Goal: Entertainment & Leisure: Consume media (video, audio)

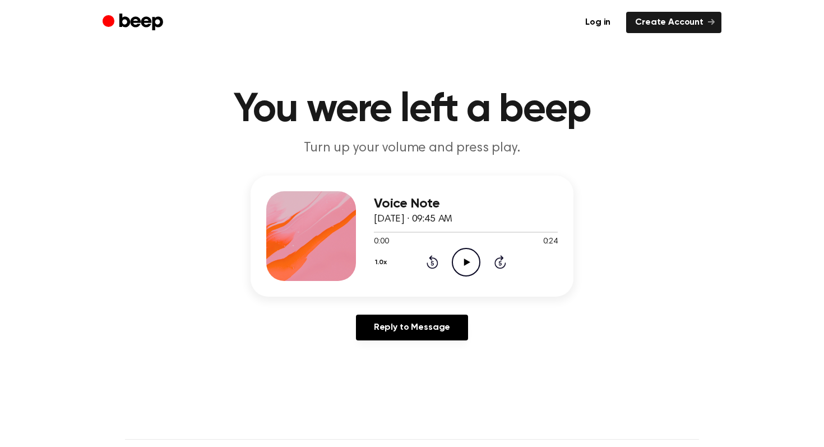
click at [473, 261] on icon "Play Audio" at bounding box center [466, 262] width 29 height 29
click at [473, 261] on icon "Pause Audio" at bounding box center [466, 262] width 29 height 29
click at [431, 264] on icon "Rewind 5 seconds" at bounding box center [432, 262] width 12 height 15
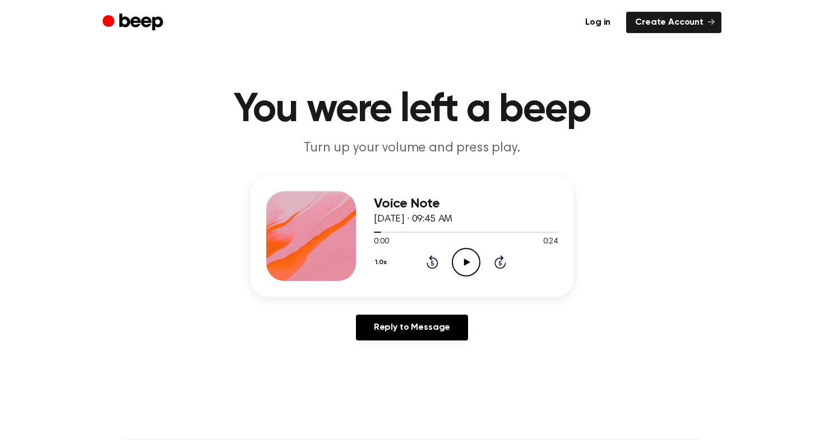
click at [456, 260] on icon "Play Audio" at bounding box center [466, 262] width 29 height 29
click at [456, 260] on icon "Pause Audio" at bounding box center [466, 262] width 29 height 29
click at [456, 260] on icon "Play Audio" at bounding box center [466, 262] width 29 height 29
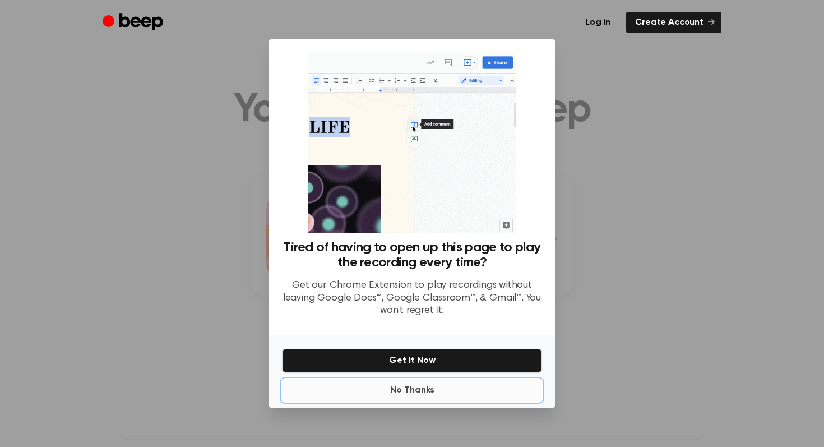
click at [424, 394] on button "No Thanks" at bounding box center [412, 390] width 260 height 22
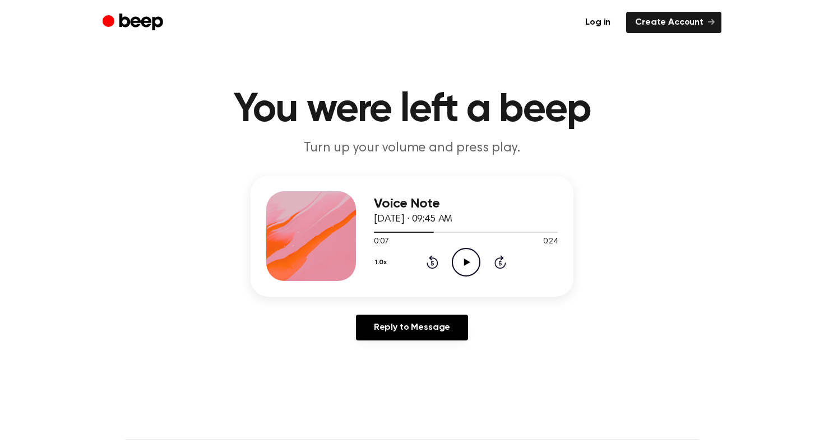
click at [463, 265] on icon "Play Audio" at bounding box center [466, 262] width 29 height 29
click at [463, 265] on icon "Pause Audio" at bounding box center [466, 262] width 29 height 29
click at [463, 265] on icon "Play Audio" at bounding box center [466, 262] width 29 height 29
click at [460, 232] on div at bounding box center [427, 232] width 107 height 1
click at [473, 232] on div at bounding box center [466, 231] width 184 height 9
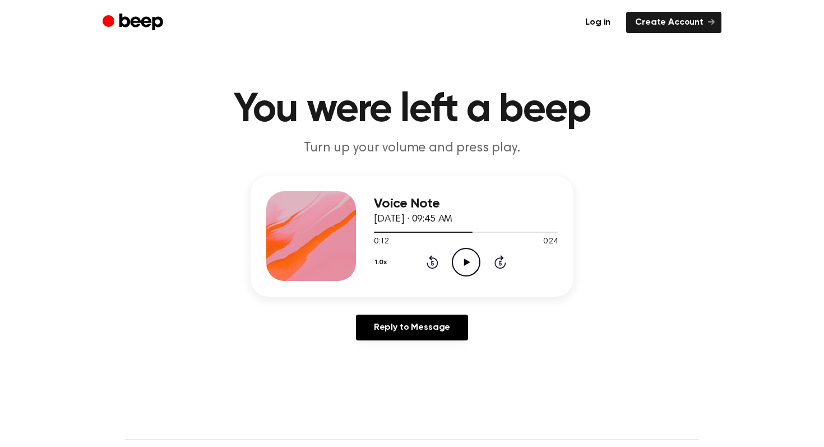
click at [459, 265] on icon "Play Audio" at bounding box center [466, 262] width 29 height 29
click at [449, 232] on div at bounding box center [466, 231] width 184 height 9
click at [469, 259] on icon "Pause Audio" at bounding box center [466, 262] width 29 height 29
click at [469, 259] on icon "Play Audio" at bounding box center [466, 262] width 29 height 29
click at [508, 229] on div at bounding box center [466, 231] width 184 height 9
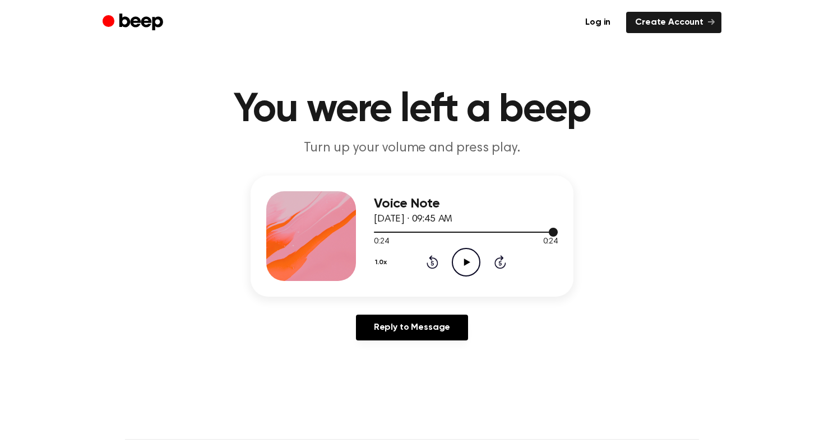
click at [510, 235] on div at bounding box center [466, 231] width 184 height 9
click at [462, 266] on icon "Play Audio" at bounding box center [466, 262] width 29 height 29
click at [462, 252] on icon "Play Audio" at bounding box center [466, 262] width 29 height 29
click at [377, 232] on div at bounding box center [454, 232] width 161 height 1
click at [478, 257] on circle at bounding box center [466, 261] width 27 height 27
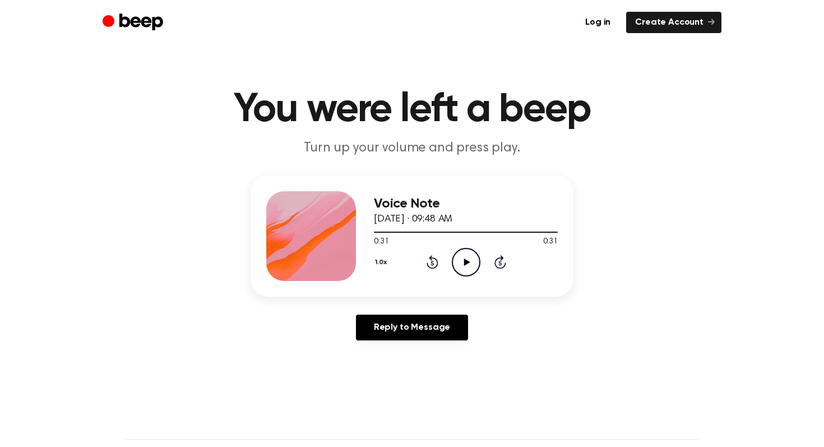
click at [432, 261] on icon at bounding box center [432, 263] width 3 height 4
drag, startPoint x: 530, startPoint y: 232, endPoint x: 414, endPoint y: 236, distance: 116.2
click at [414, 236] on div "0:26 0:31 Your browser does not support the [object Object] element." at bounding box center [466, 237] width 184 height 21
click at [379, 229] on div at bounding box center [466, 231] width 184 height 9
click at [465, 268] on icon "Play Audio" at bounding box center [466, 262] width 29 height 29
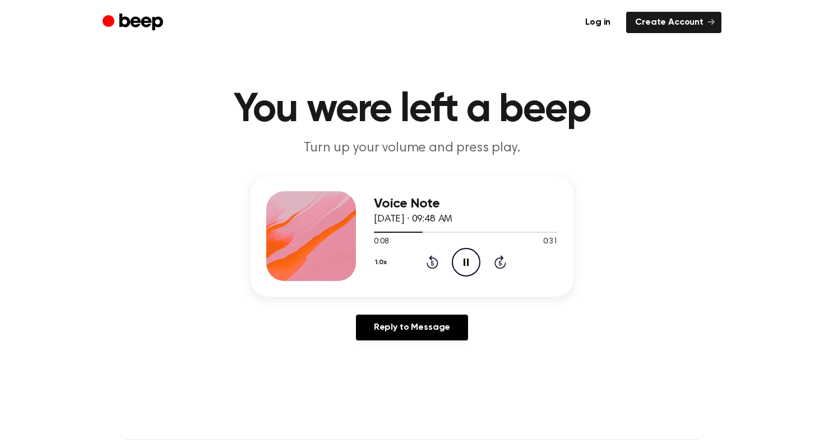
click at [472, 261] on icon "Pause Audio" at bounding box center [466, 262] width 29 height 29
click at [472, 261] on icon "Play Audio" at bounding box center [466, 262] width 29 height 29
click at [467, 265] on icon "Play Audio" at bounding box center [466, 262] width 29 height 29
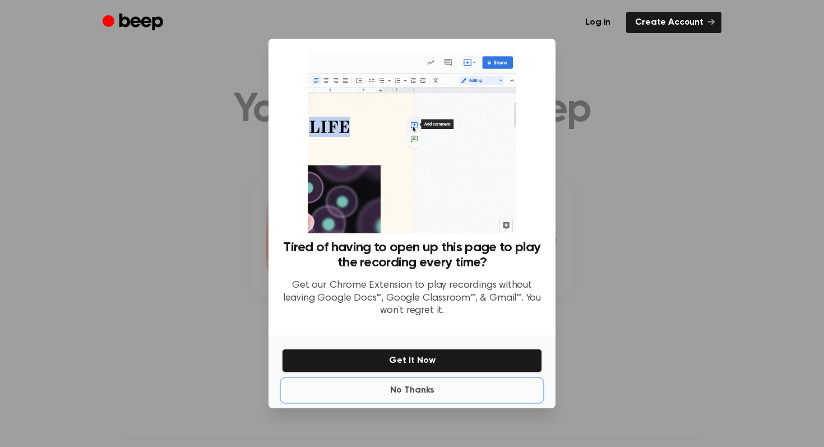
click at [423, 390] on button "No Thanks" at bounding box center [412, 390] width 260 height 22
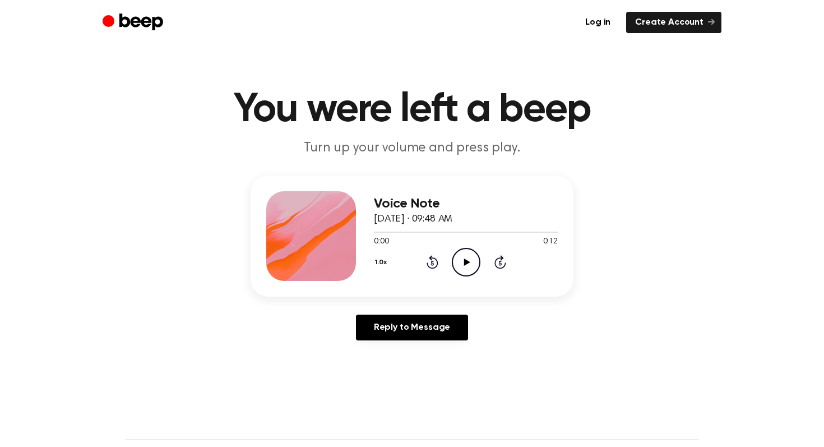
click at [464, 259] on icon at bounding box center [467, 262] width 6 height 7
click at [461, 265] on icon "Play Audio" at bounding box center [466, 262] width 29 height 29
click at [394, 232] on div at bounding box center [449, 232] width 150 height 1
click at [431, 227] on div at bounding box center [466, 231] width 184 height 9
click at [468, 272] on icon "Play Audio" at bounding box center [466, 262] width 29 height 29
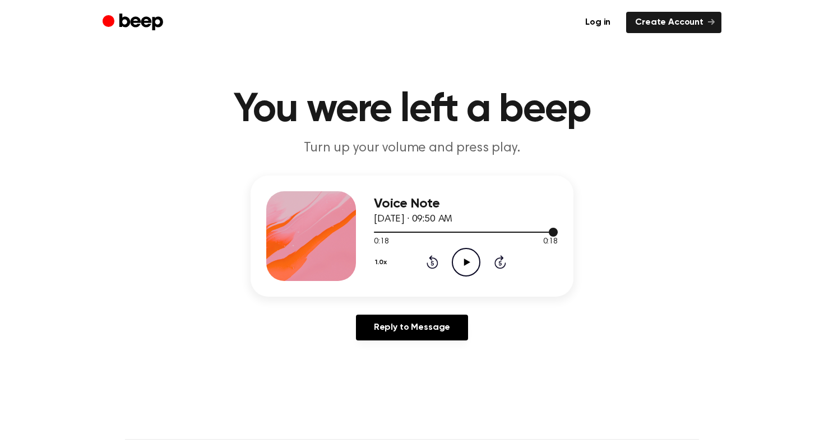
click at [456, 232] on div at bounding box center [466, 231] width 184 height 9
click at [456, 260] on icon "Play Audio" at bounding box center [466, 262] width 29 height 29
click at [469, 259] on icon "Play Audio" at bounding box center [466, 262] width 29 height 29
click at [379, 230] on div at bounding box center [466, 231] width 184 height 9
click at [468, 265] on icon "Play Audio" at bounding box center [466, 262] width 29 height 29
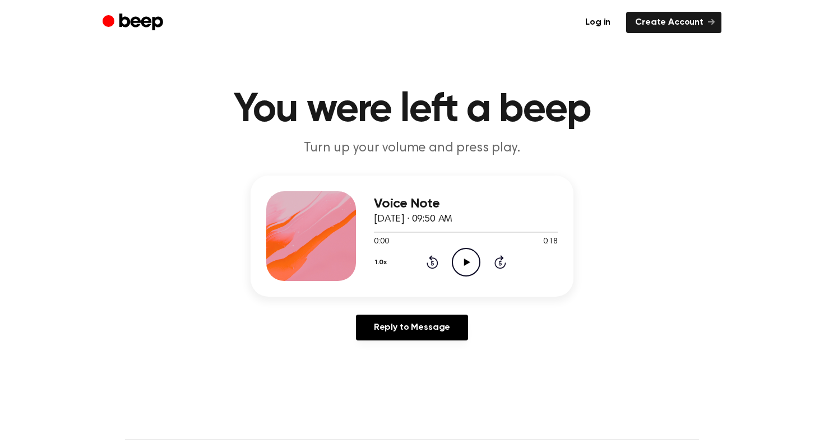
click at [474, 261] on icon "Play Audio" at bounding box center [466, 262] width 29 height 29
click at [465, 257] on icon "Play Audio" at bounding box center [466, 262] width 29 height 29
click at [378, 228] on div at bounding box center [466, 231] width 184 height 9
click at [449, 227] on div at bounding box center [466, 231] width 184 height 9
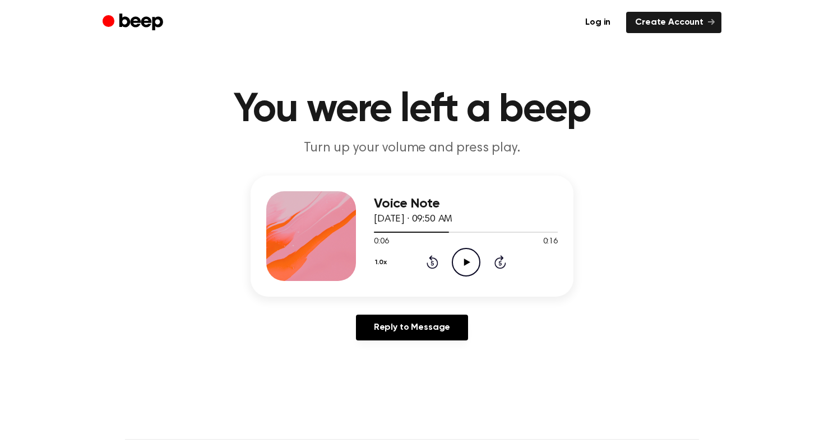
click at [463, 264] on icon "Play Audio" at bounding box center [466, 262] width 29 height 29
